Goal: Connect with others: Establish contact or relationships with other users

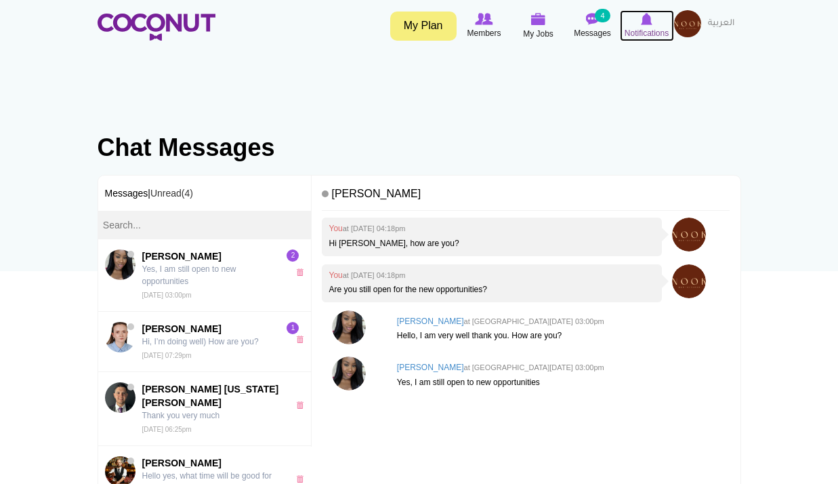
click at [651, 23] on img at bounding box center [647, 19] width 12 height 12
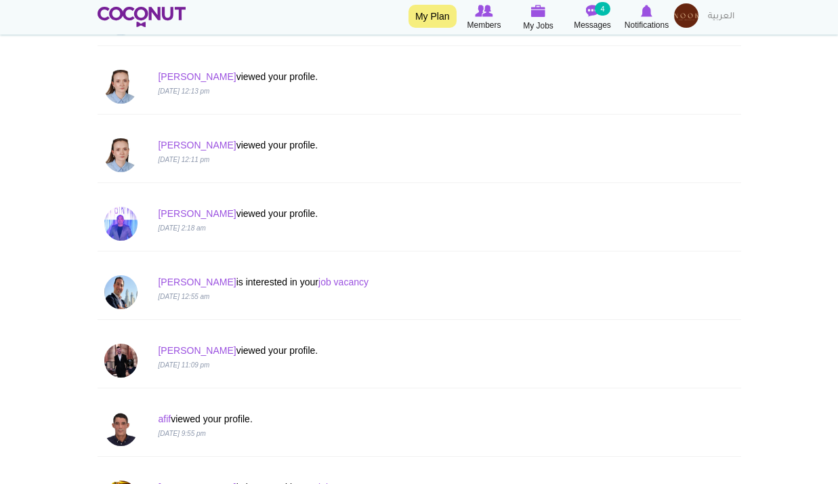
scroll to position [817, 0]
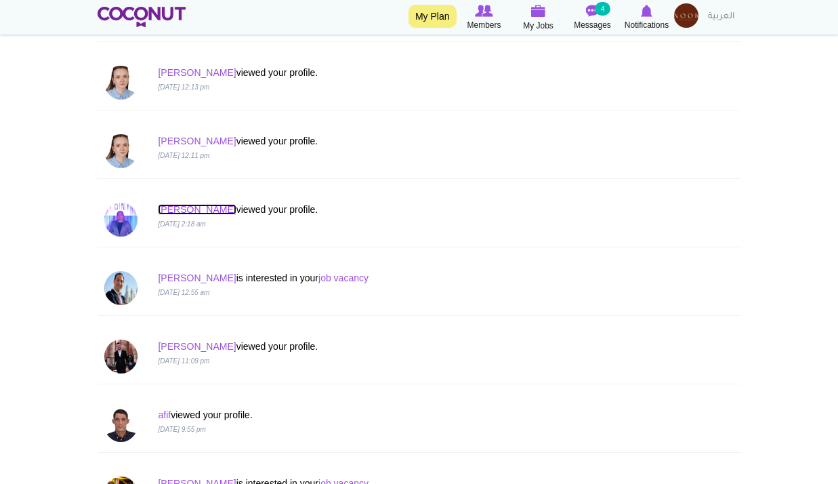
click at [172, 206] on link "Billy" at bounding box center [197, 209] width 78 height 11
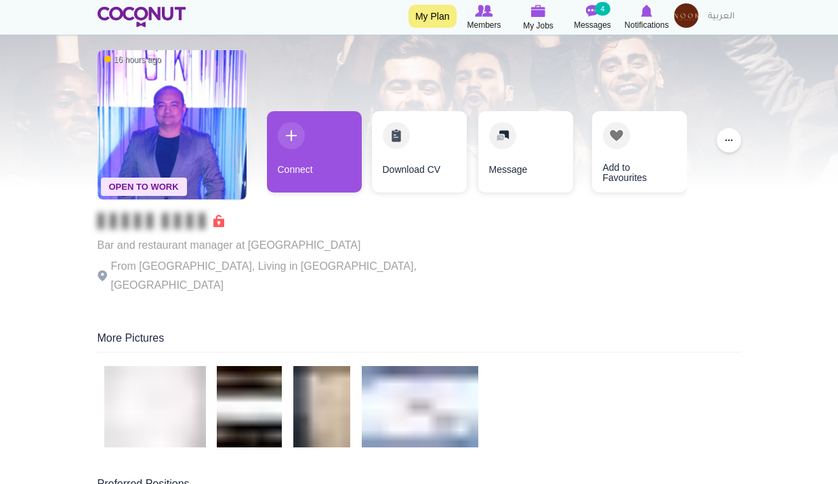
scroll to position [51, 0]
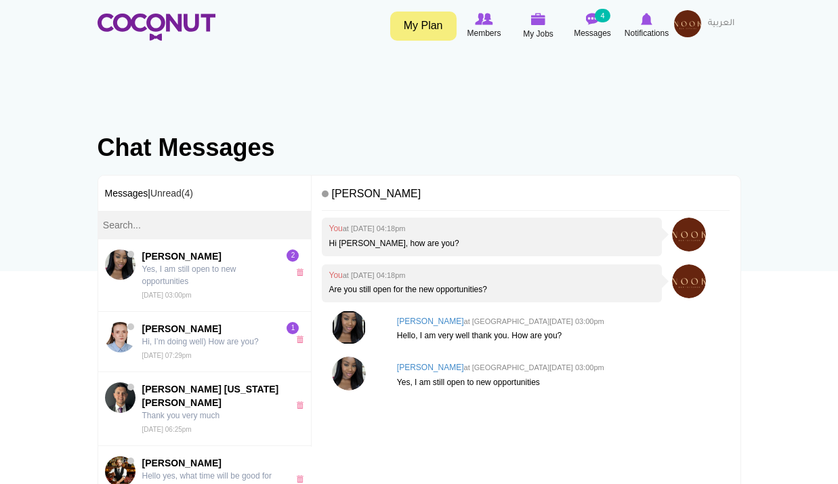
click at [333, 322] on img at bounding box center [349, 327] width 34 height 34
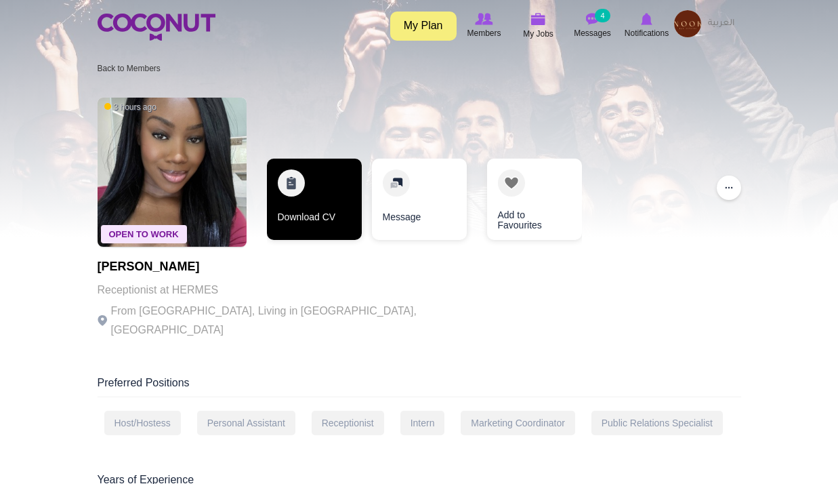
click at [282, 221] on link "Download CV" at bounding box center [314, 198] width 95 height 81
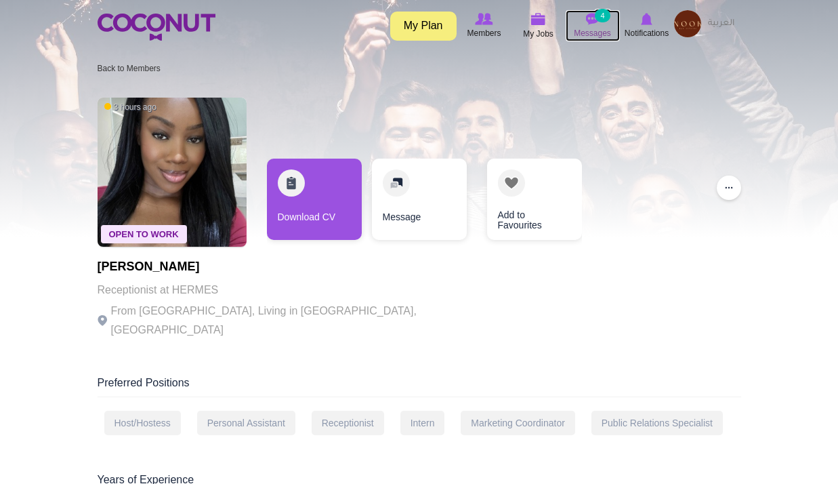
click at [588, 33] on span "Messages" at bounding box center [592, 33] width 37 height 14
